Goal: Task Accomplishment & Management: Use online tool/utility

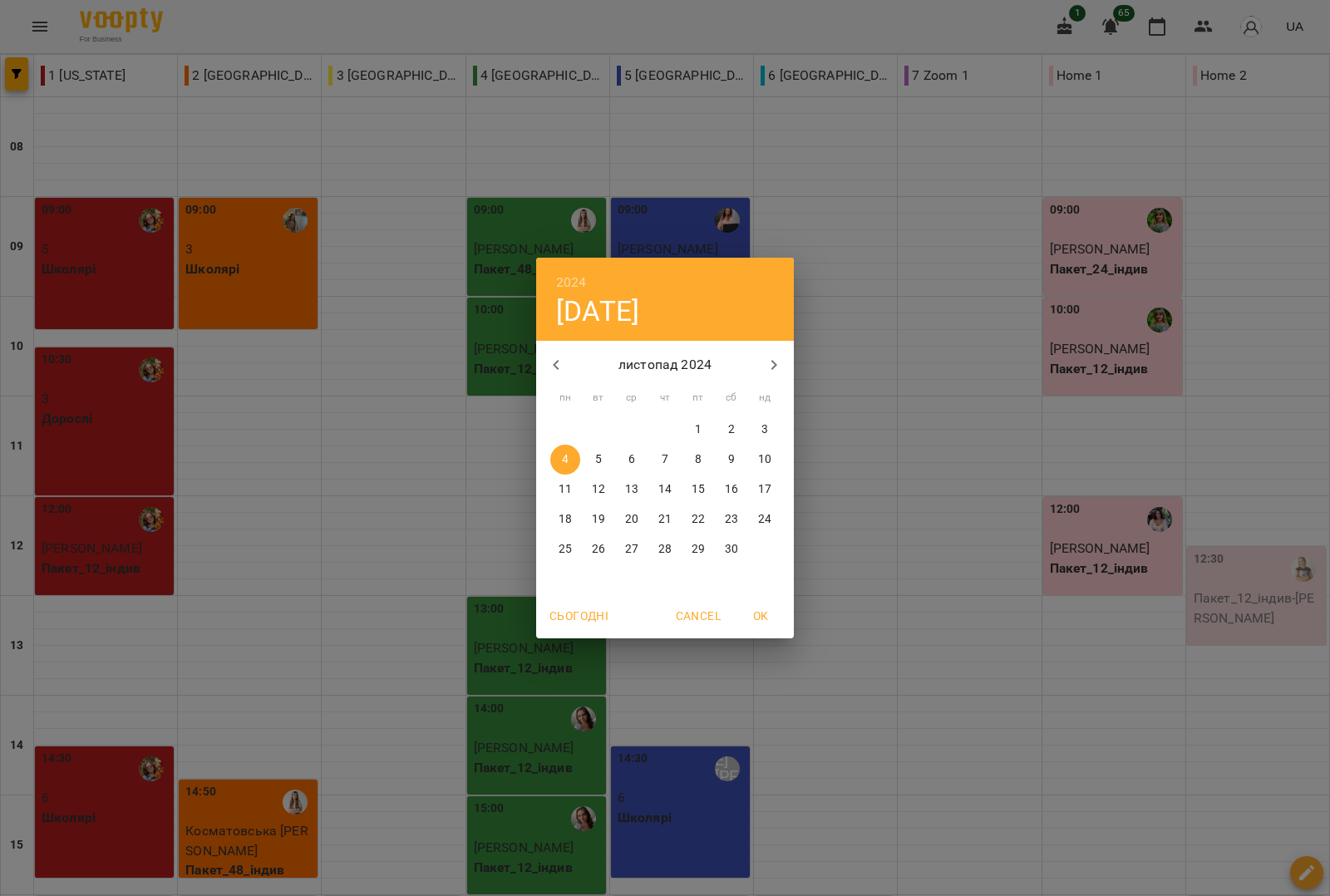
click at [681, 362] on p "листопад 2024" at bounding box center [665, 364] width 179 height 20
click at [679, 363] on p "листопад 2024" at bounding box center [665, 364] width 179 height 20
click at [639, 304] on h4 "[DATE]" at bounding box center [598, 310] width 84 height 34
click at [688, 362] on p "листопад 2024" at bounding box center [665, 364] width 179 height 20
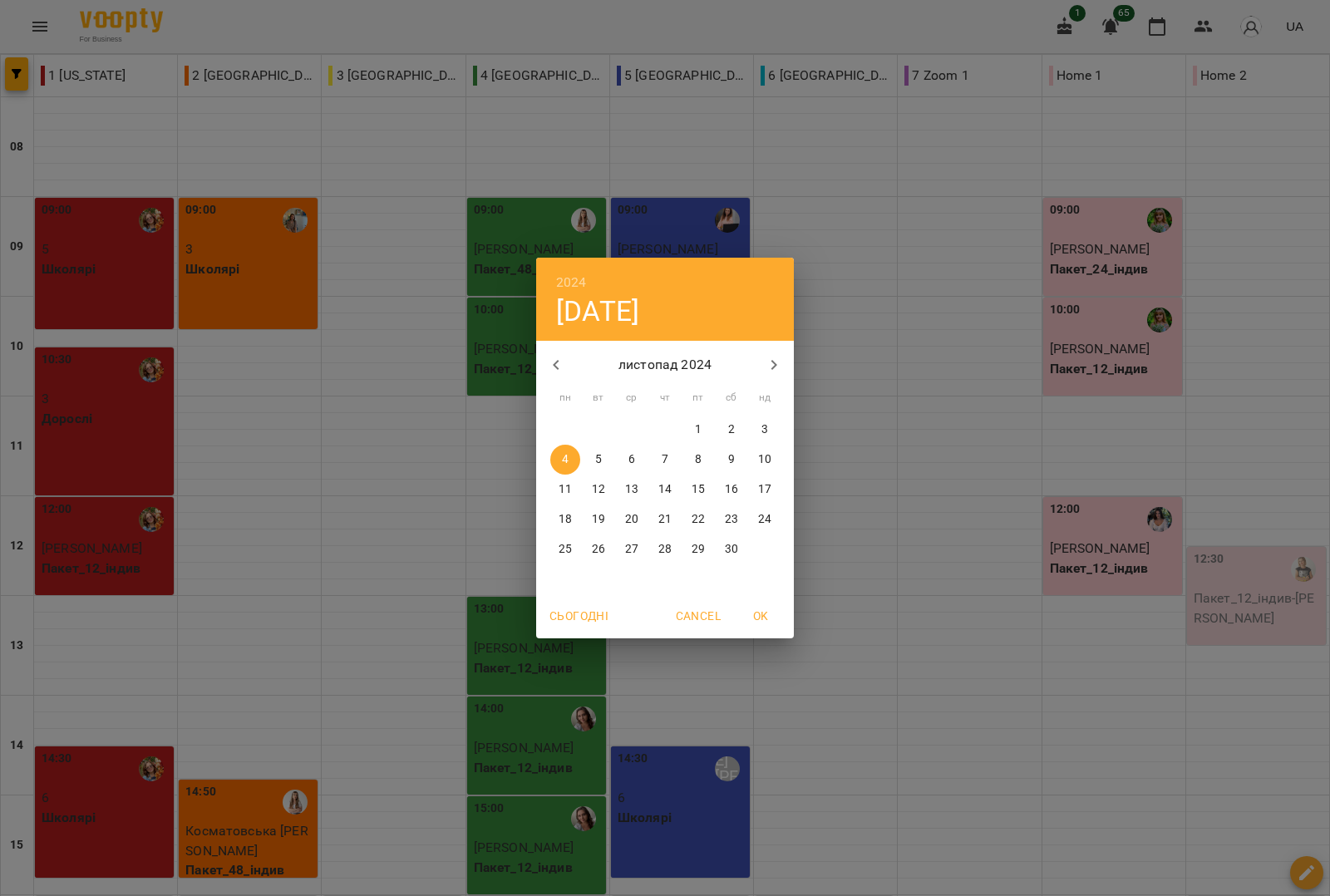
click at [773, 356] on icon "button" at bounding box center [774, 364] width 20 height 20
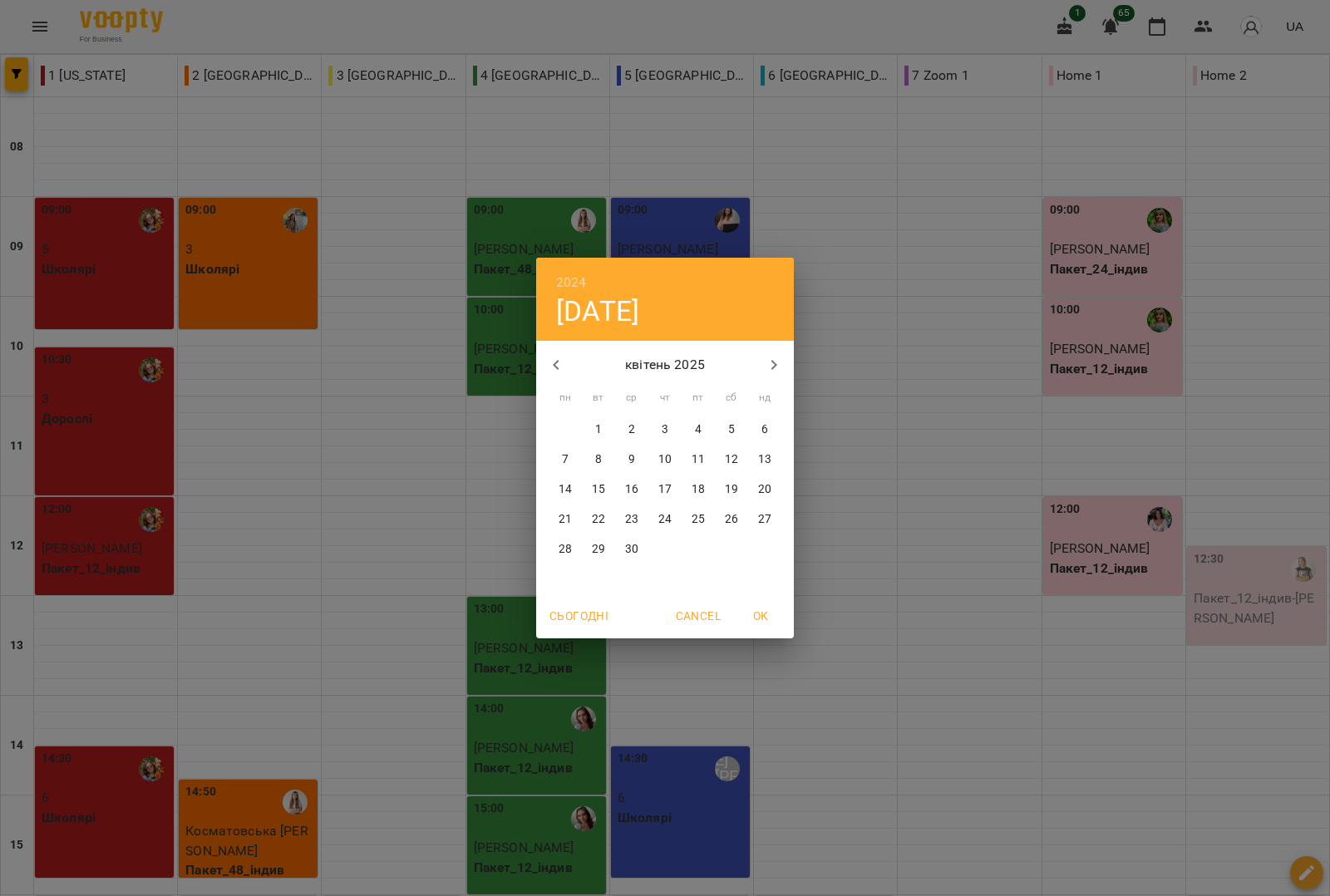
click at [599, 619] on span "Сьогодні" at bounding box center [579, 615] width 59 height 20
click at [766, 612] on span "OK" at bounding box center [760, 615] width 40 height 20
type input "**********"
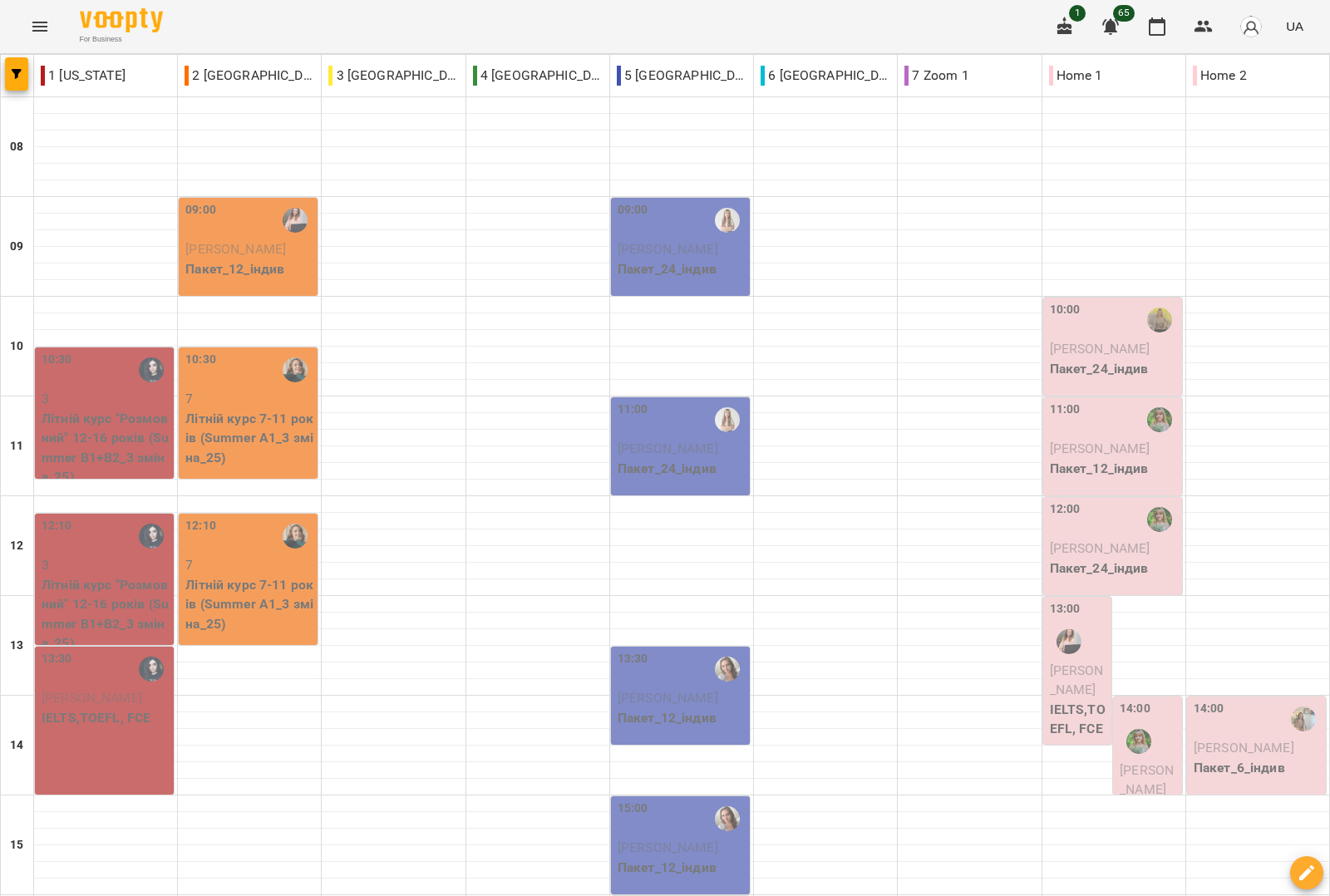
click at [40, 28] on icon "Menu" at bounding box center [39, 27] width 20 height 20
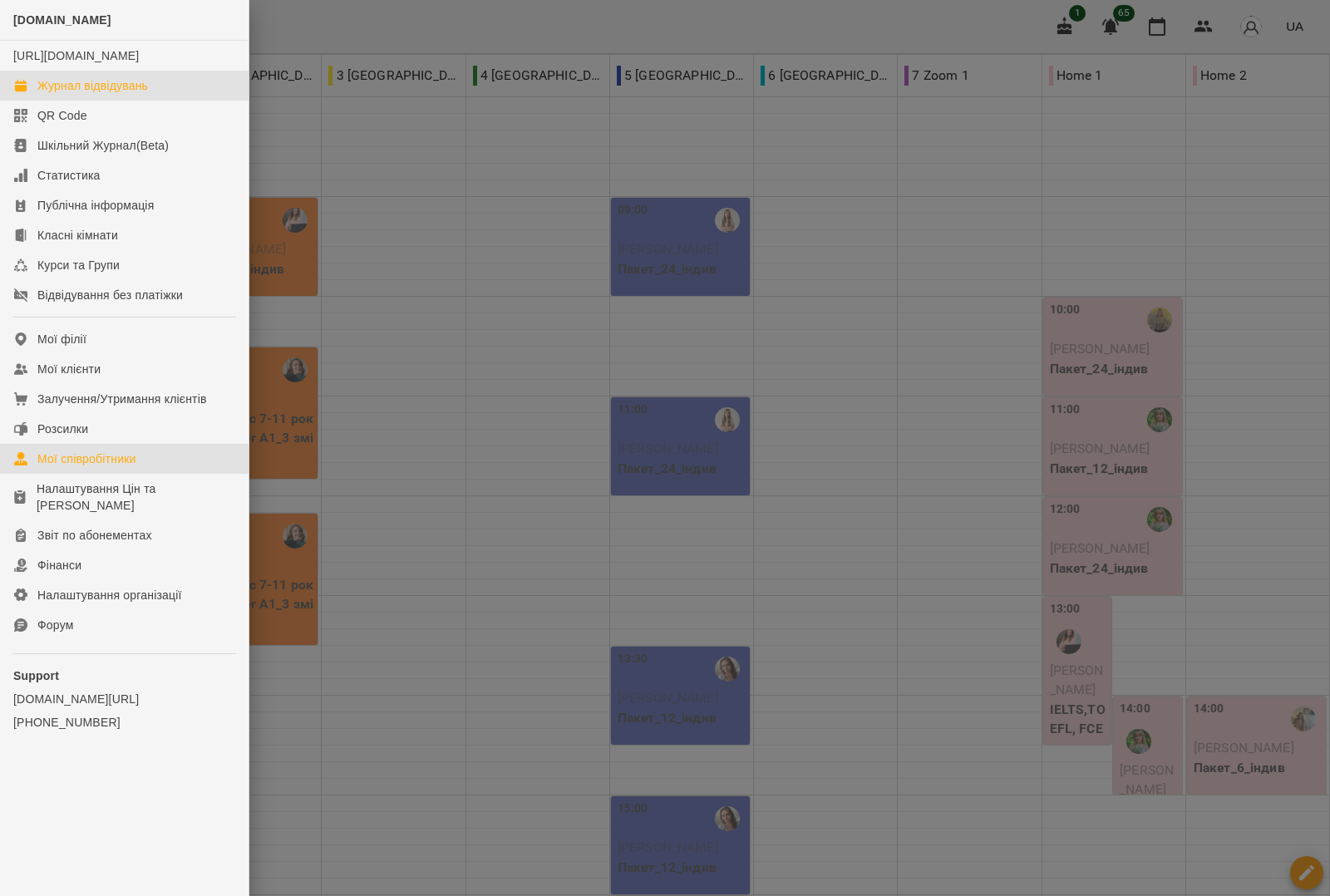
click at [91, 467] on div "Мої співробітники" at bounding box center [87, 458] width 99 height 17
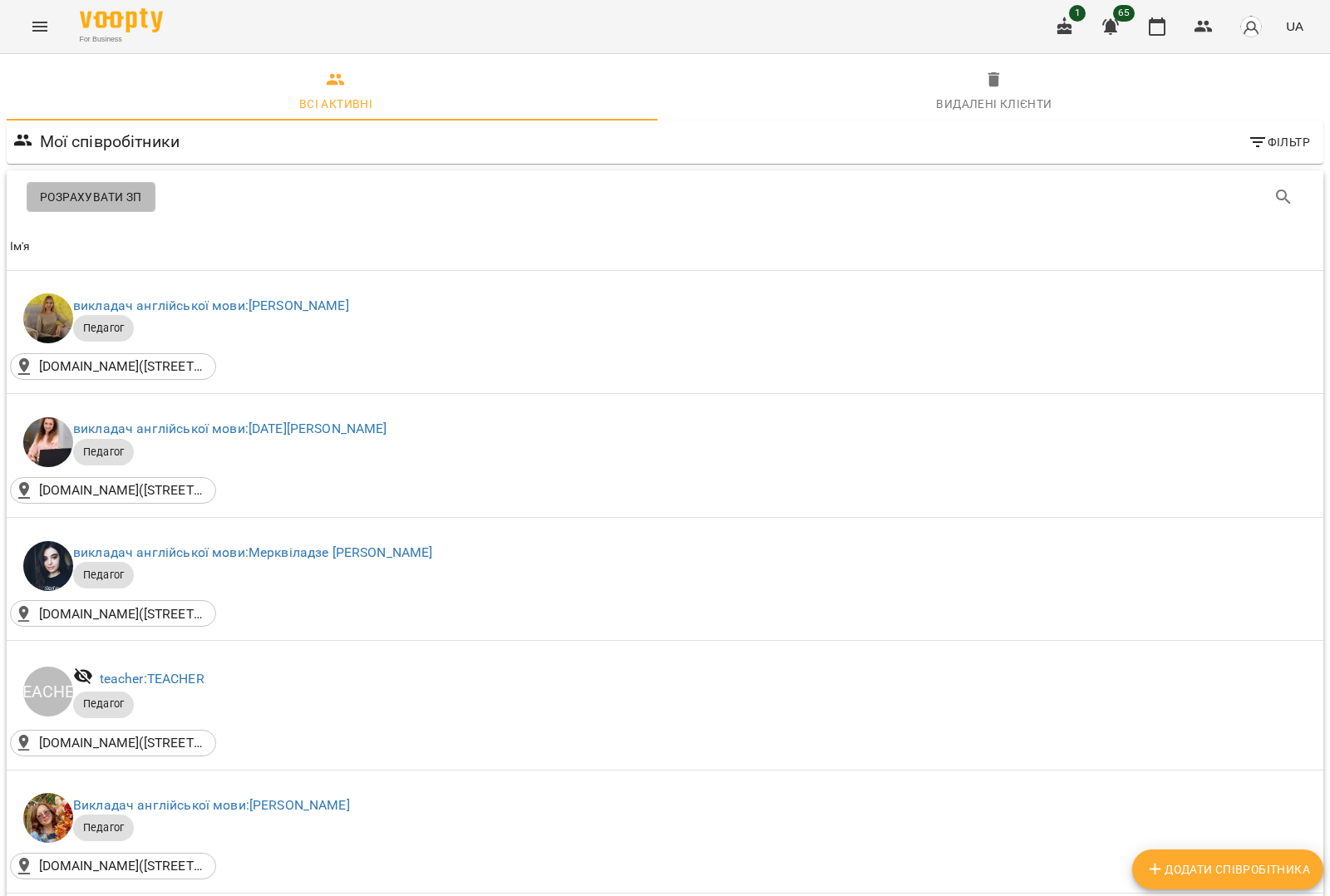
click at [122, 196] on span "Розрахувати ЗП" at bounding box center [91, 196] width 102 height 20
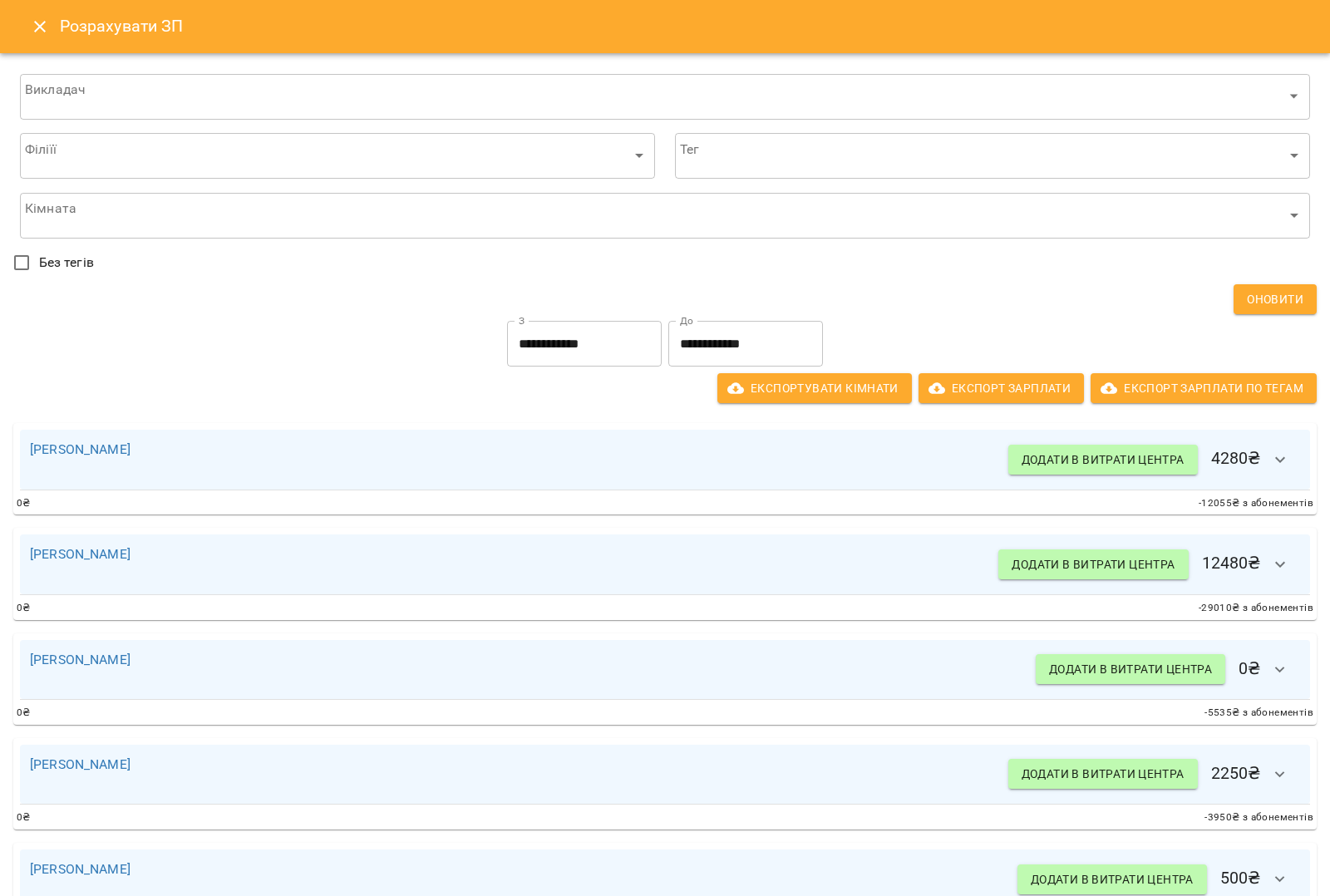
click at [1270, 464] on icon "button" at bounding box center [1280, 460] width 20 height 20
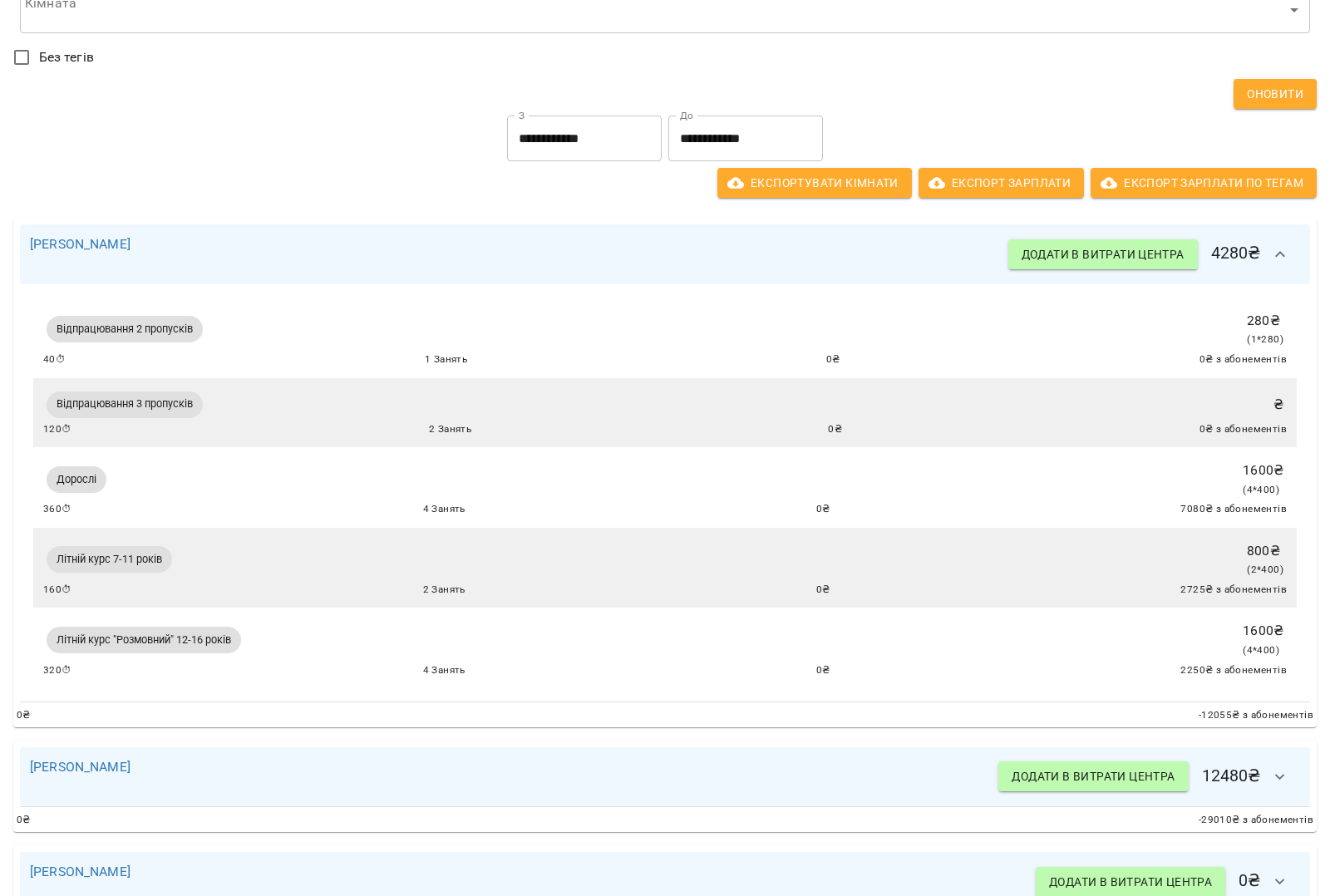
scroll to position [207, 0]
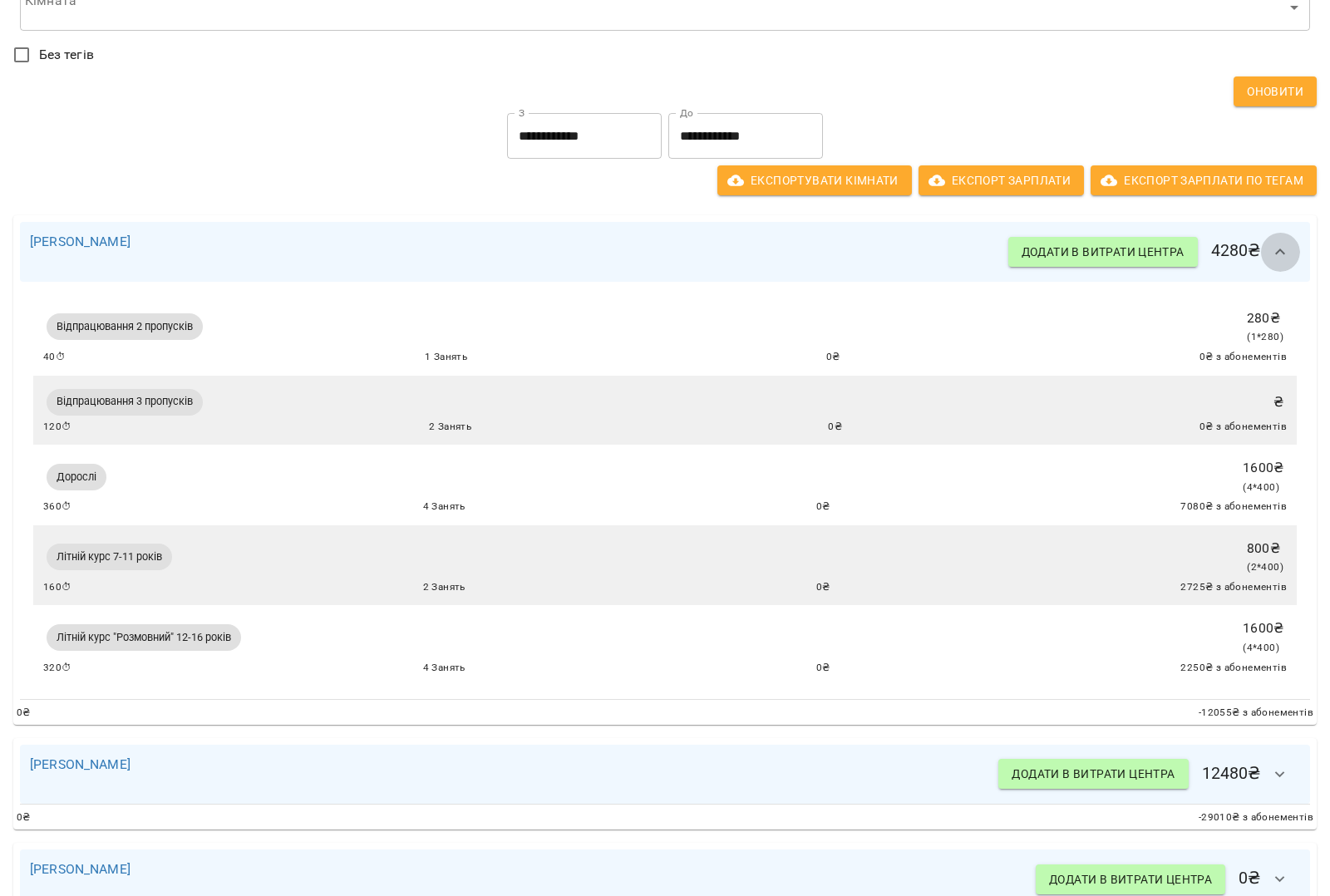
click at [1270, 246] on icon "button" at bounding box center [1280, 252] width 20 height 20
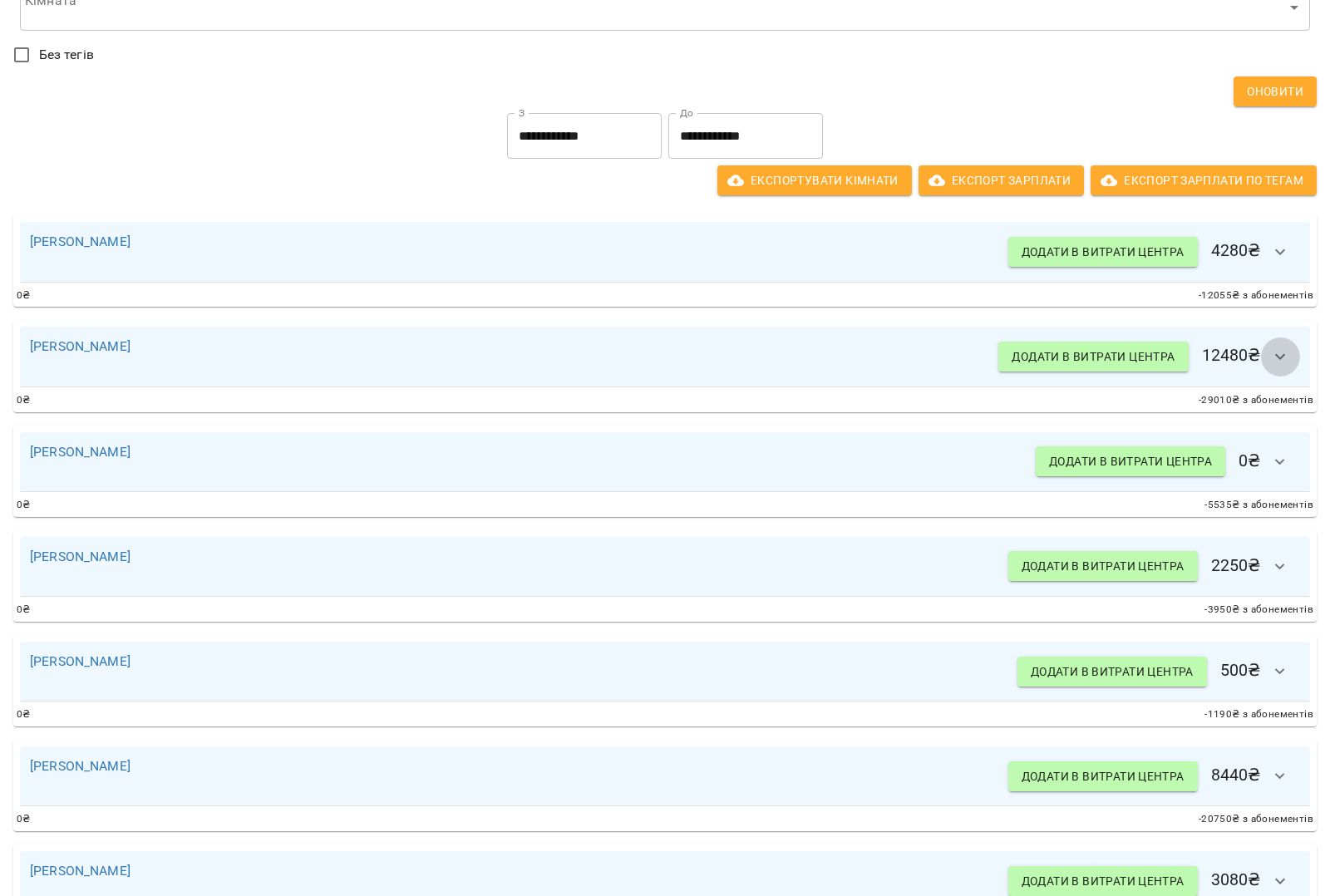
click at [1272, 355] on icon "button" at bounding box center [1280, 357] width 20 height 20
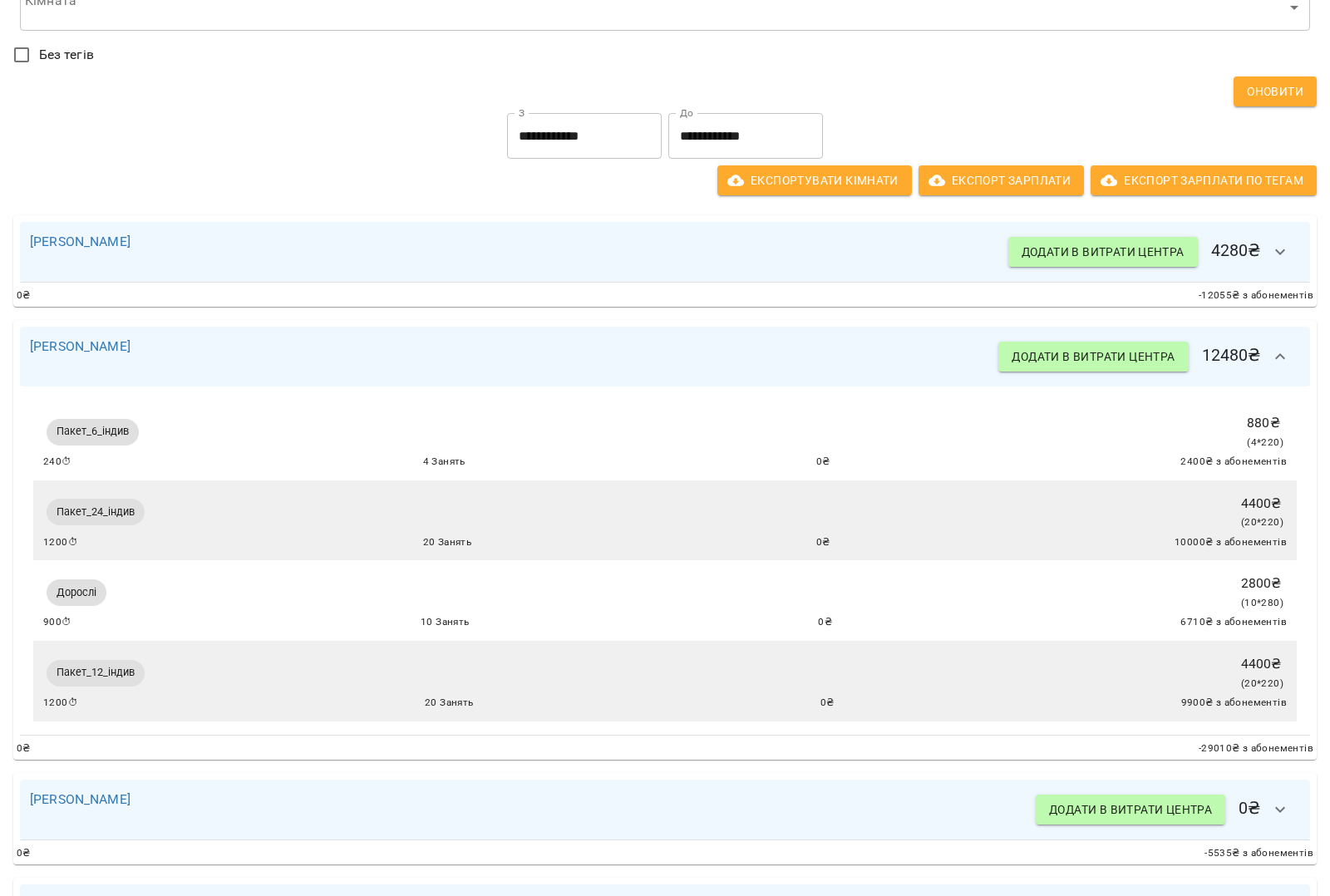
click at [1272, 351] on icon "button" at bounding box center [1280, 357] width 20 height 20
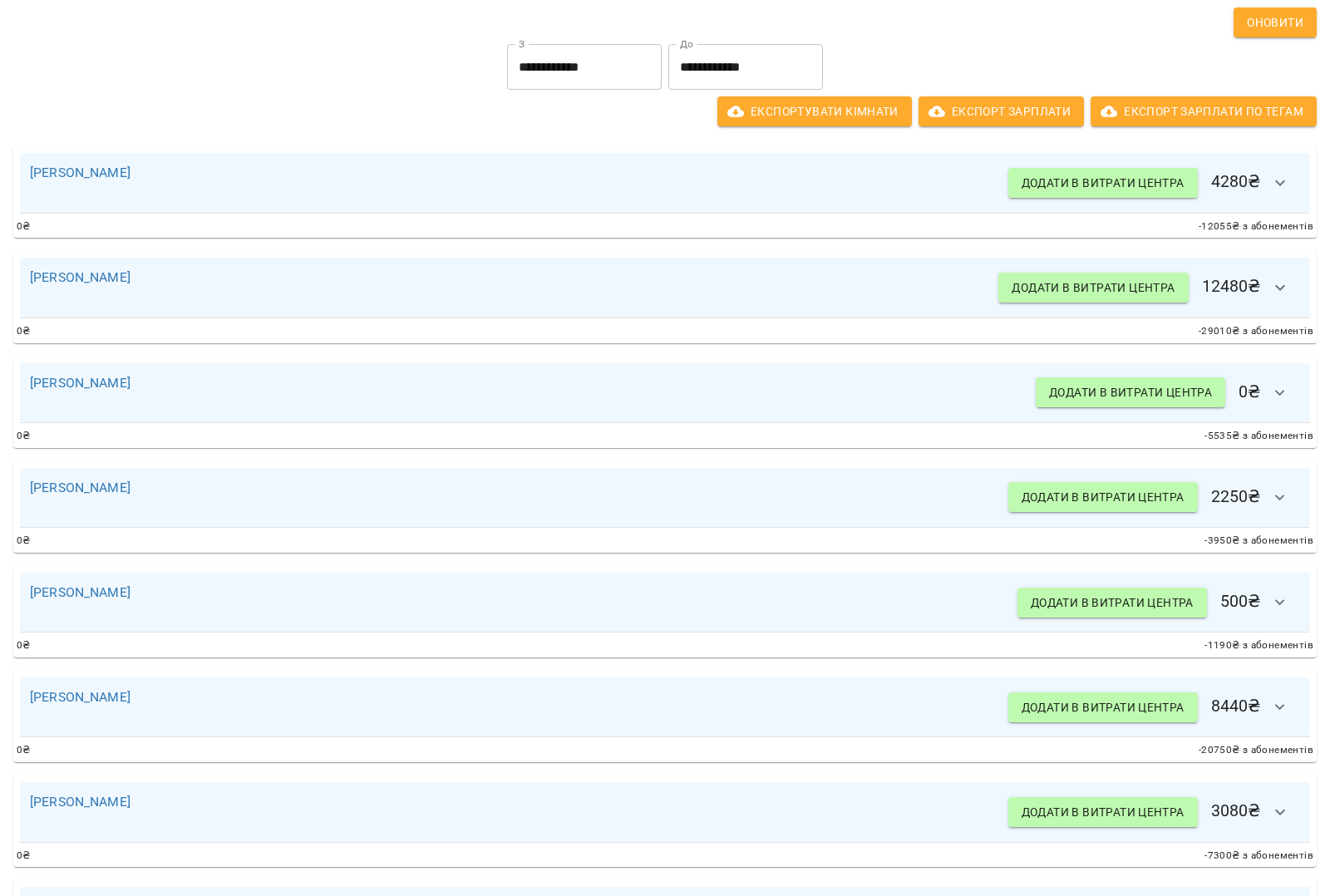
scroll to position [311, 0]
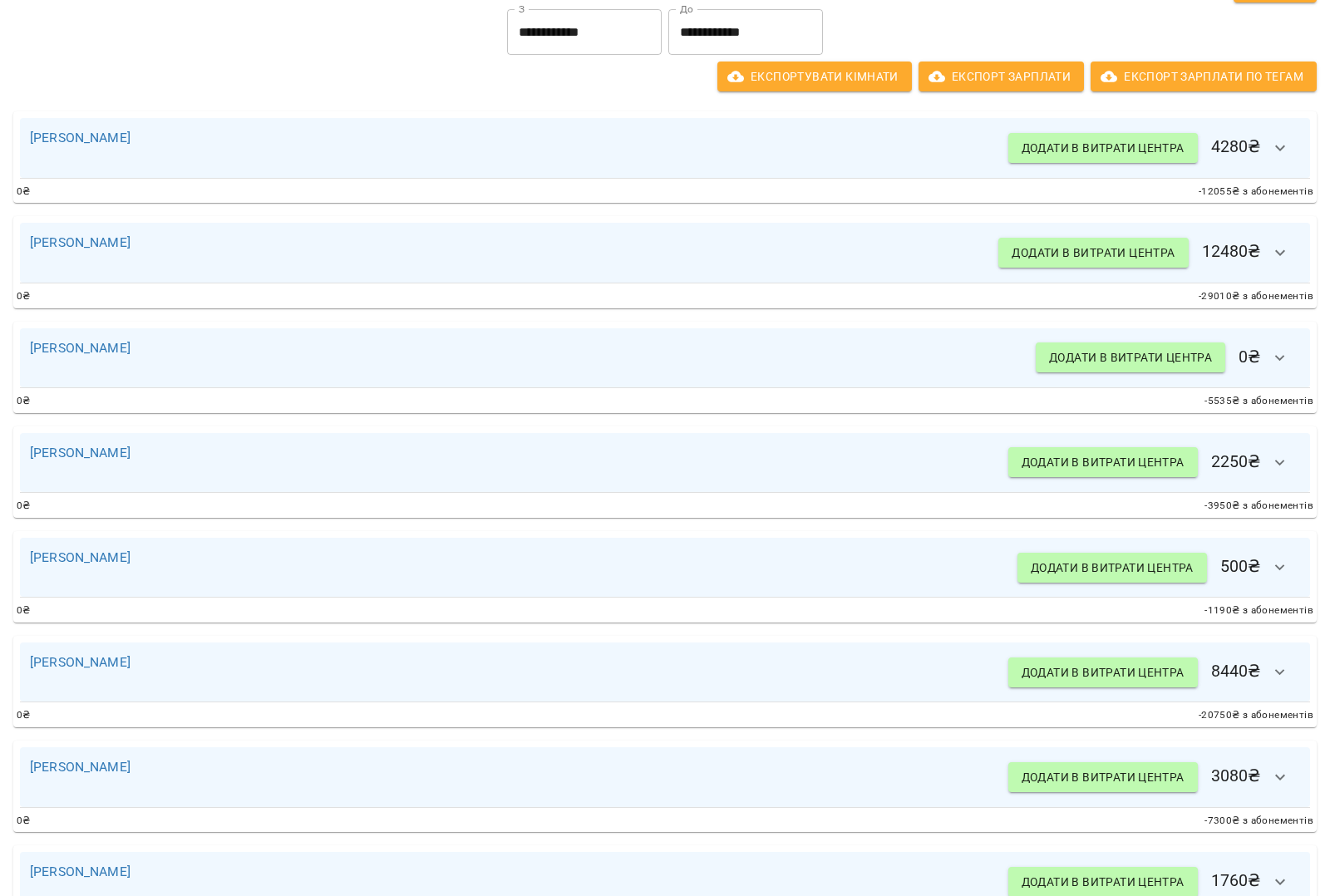
click at [1270, 358] on icon "button" at bounding box center [1280, 358] width 20 height 20
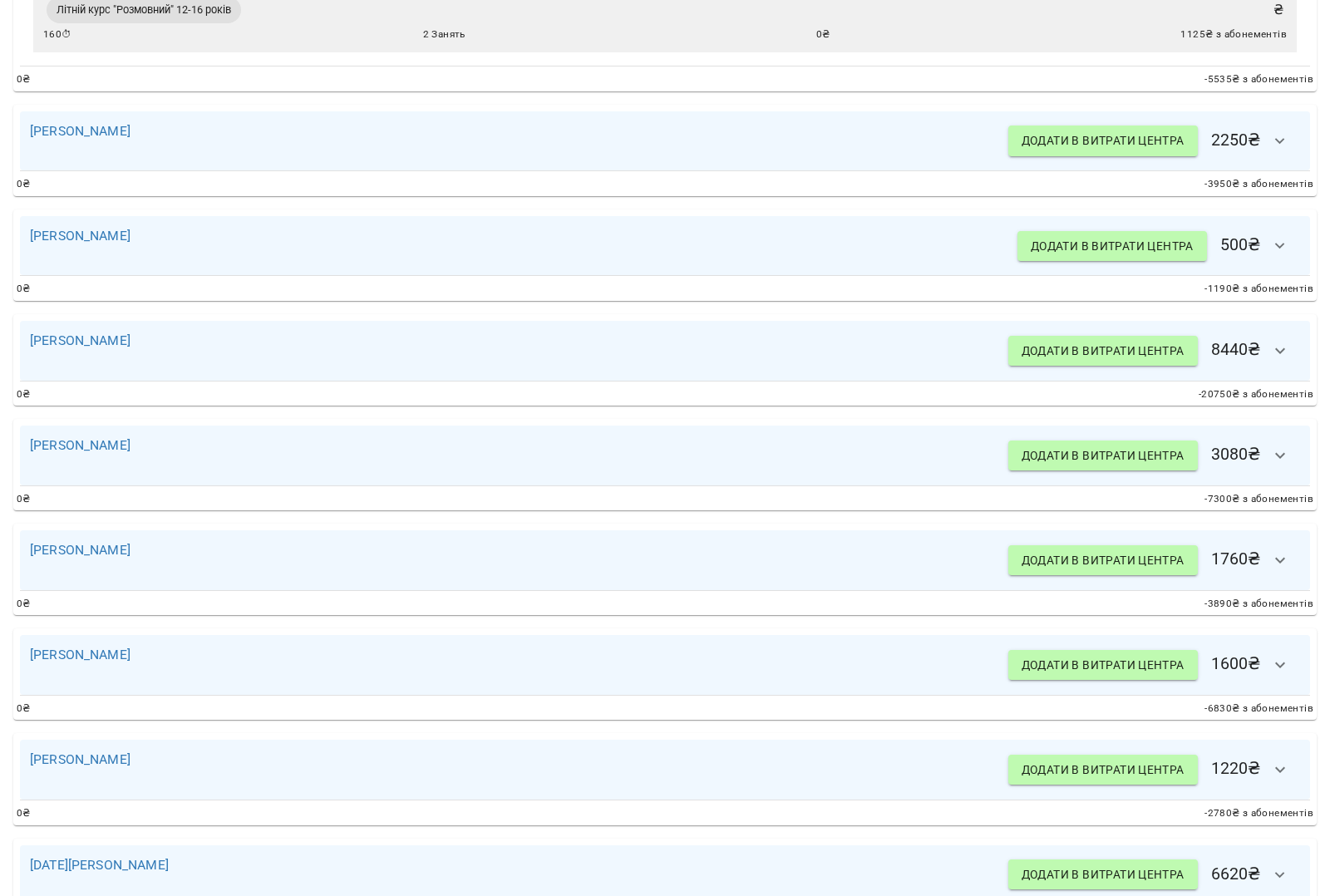
scroll to position [831, 0]
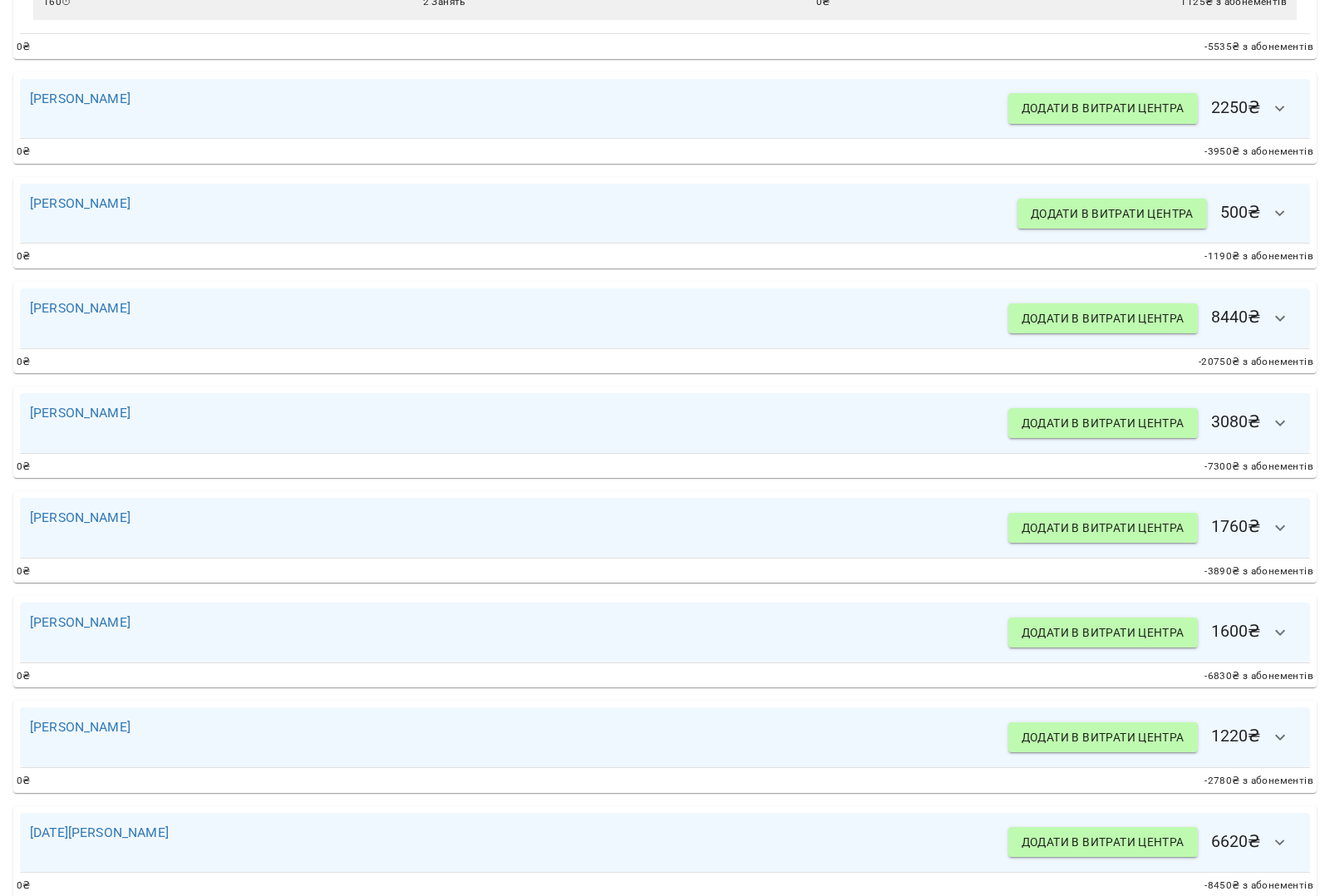
click at [1270, 317] on icon "button" at bounding box center [1280, 318] width 20 height 20
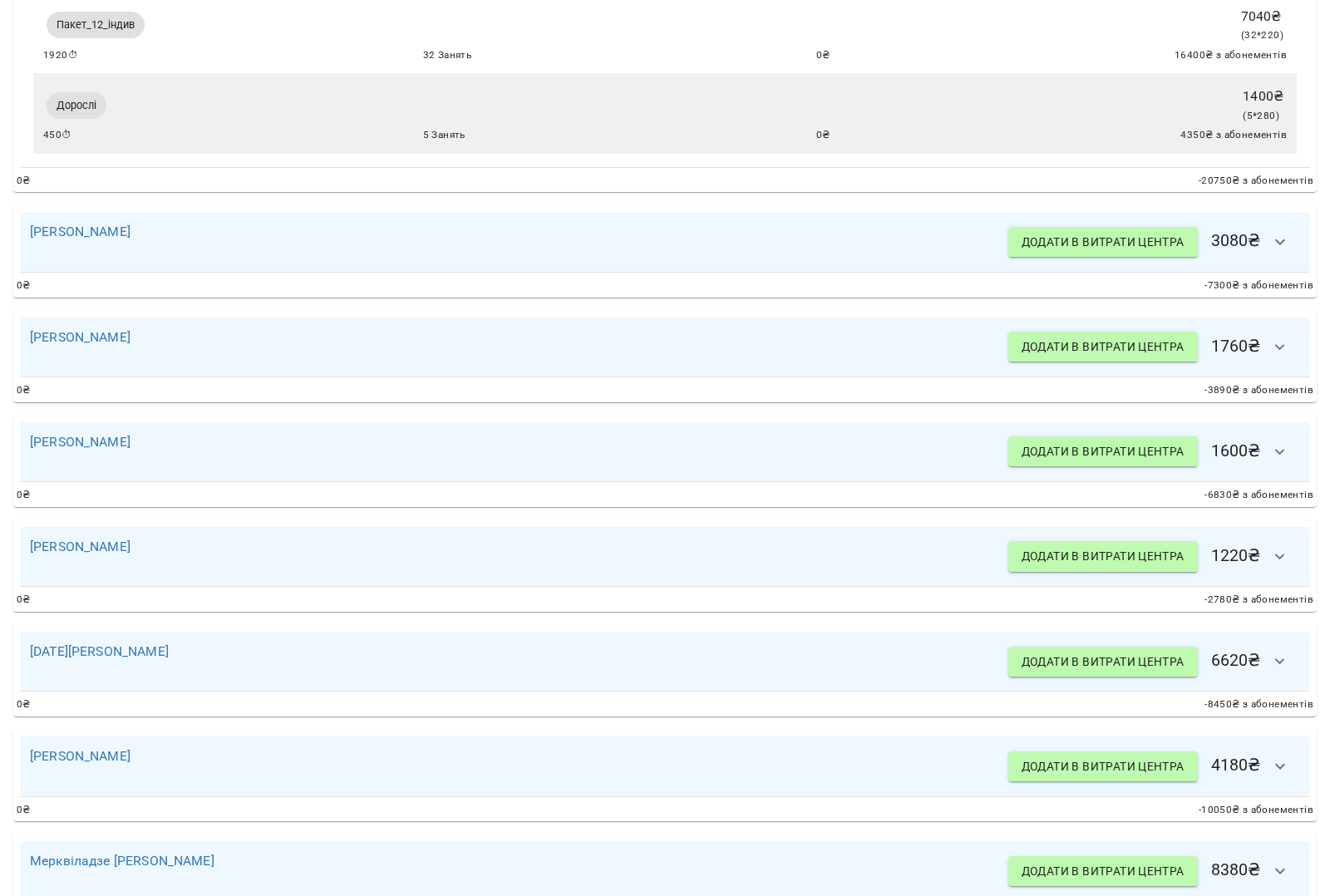
scroll to position [1247, 0]
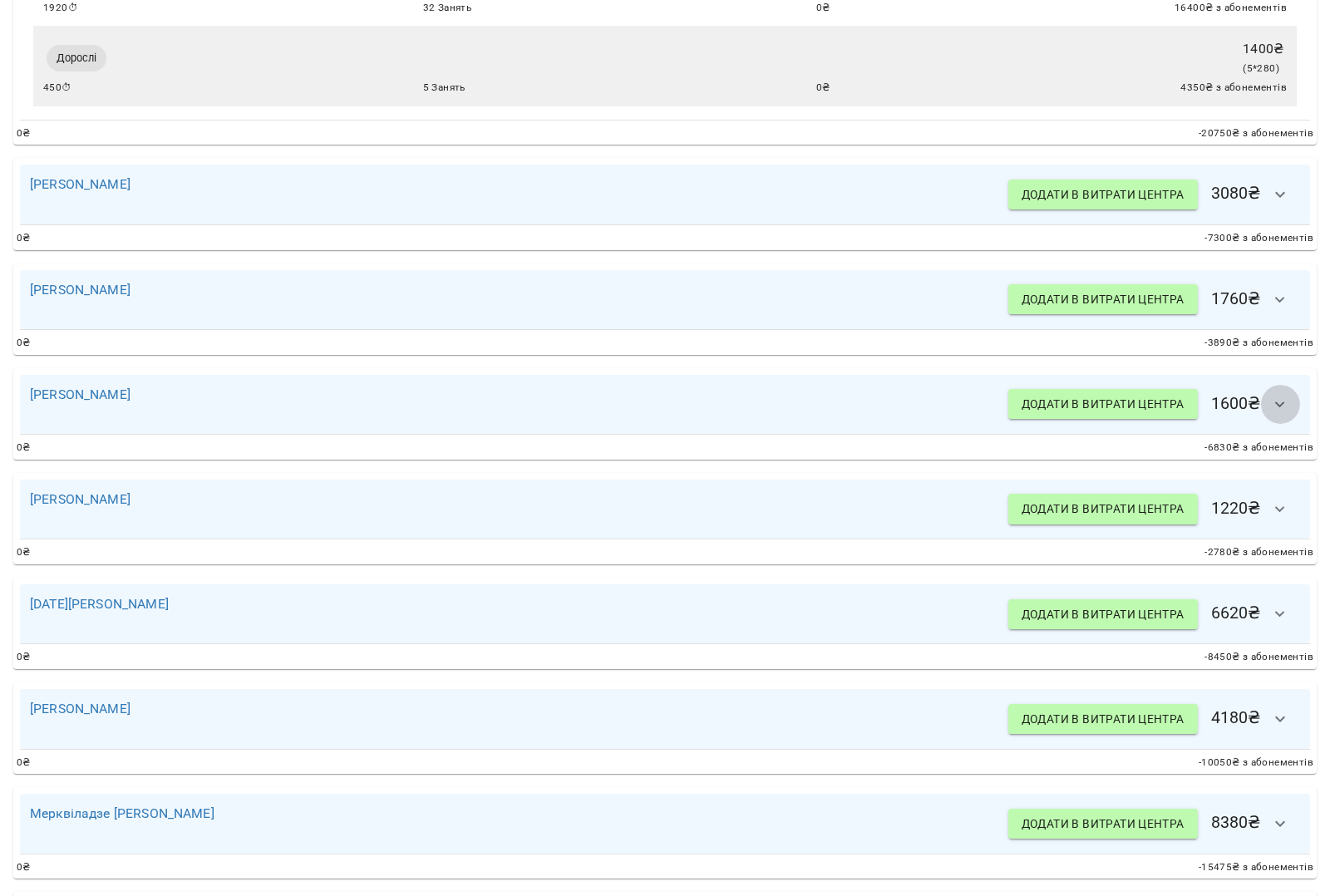
click at [1270, 401] on icon "button" at bounding box center [1280, 405] width 20 height 20
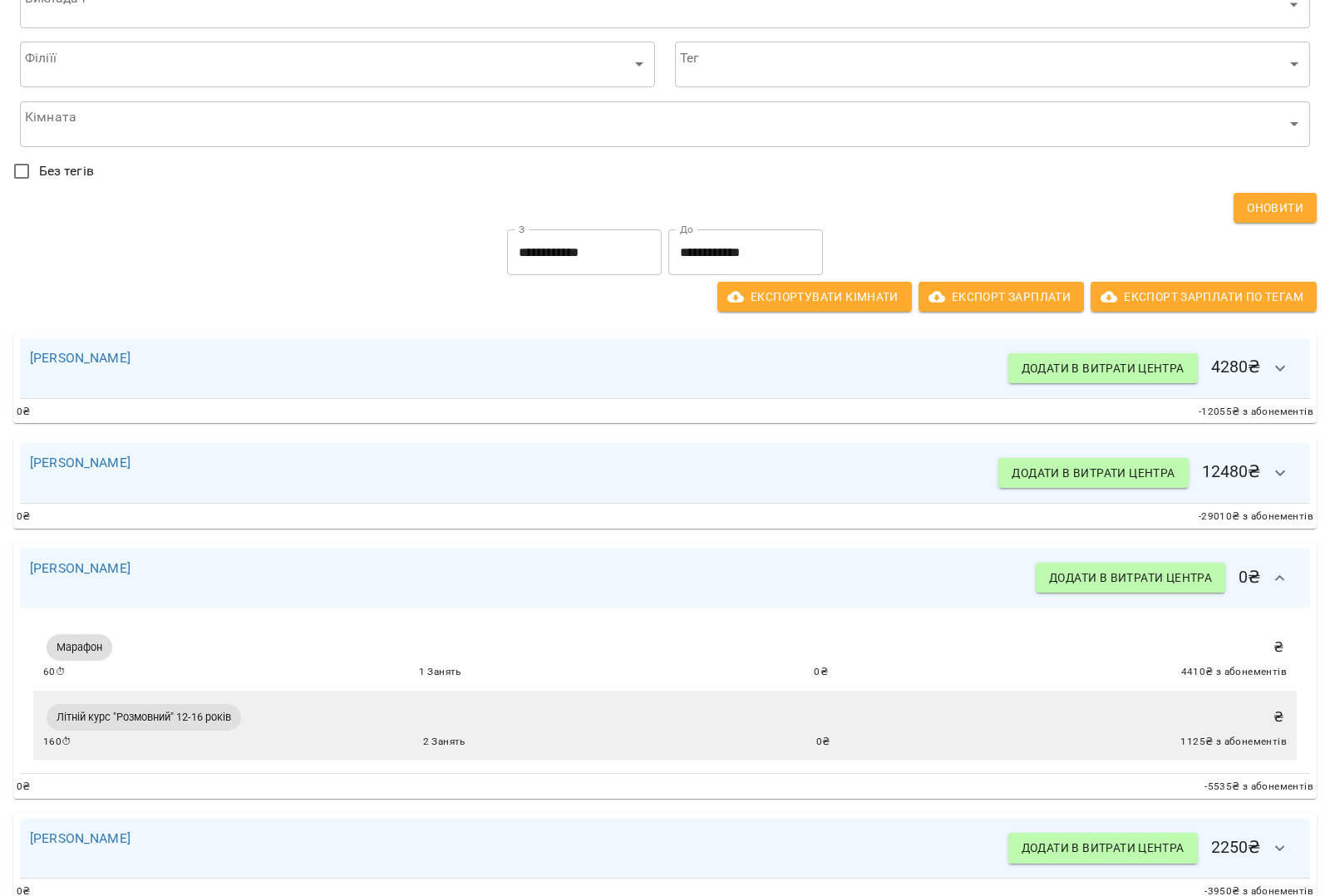
scroll to position [88, 0]
